Goal: Go to known website: Access a specific website the user already knows

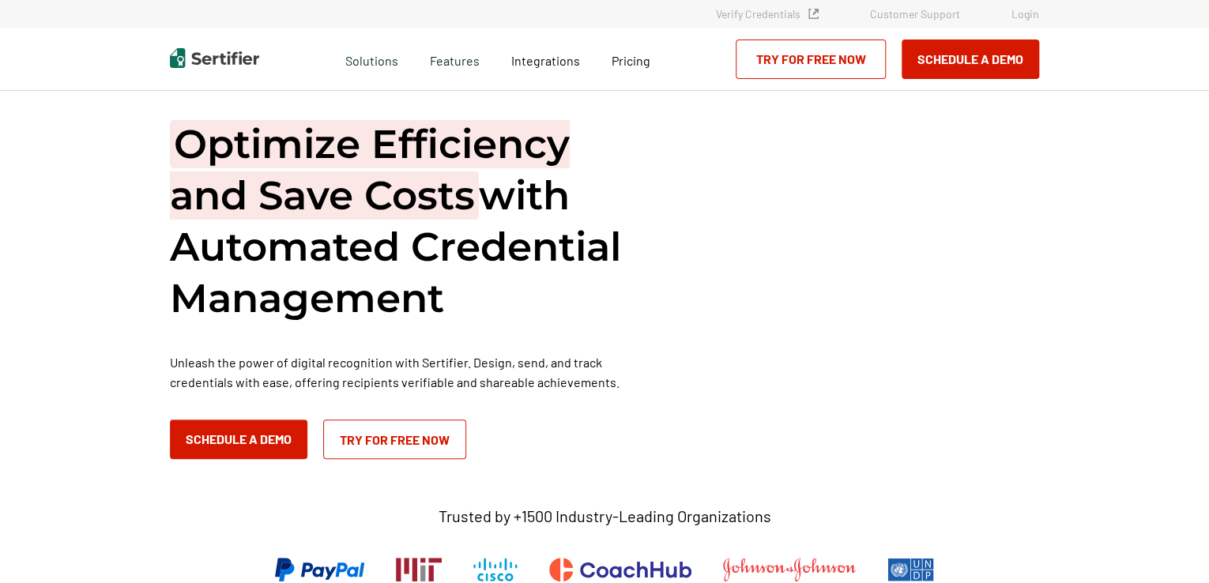
click at [1024, 16] on link "Login" at bounding box center [1025, 13] width 28 height 13
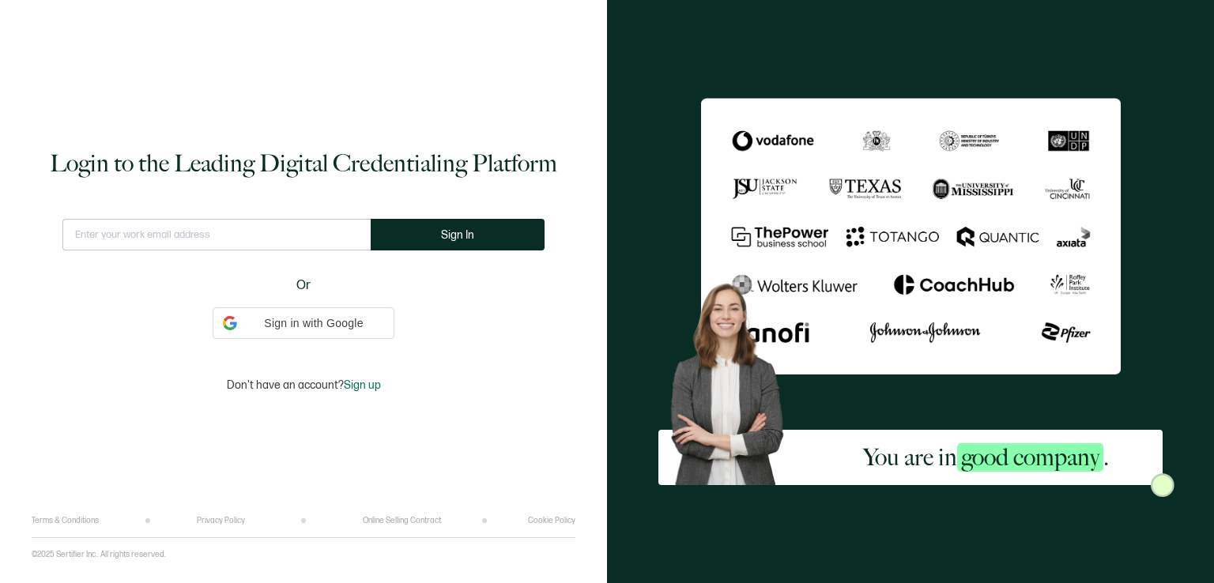
type input "growthcentral@gmail.com"
